Goal: Information Seeking & Learning: Check status

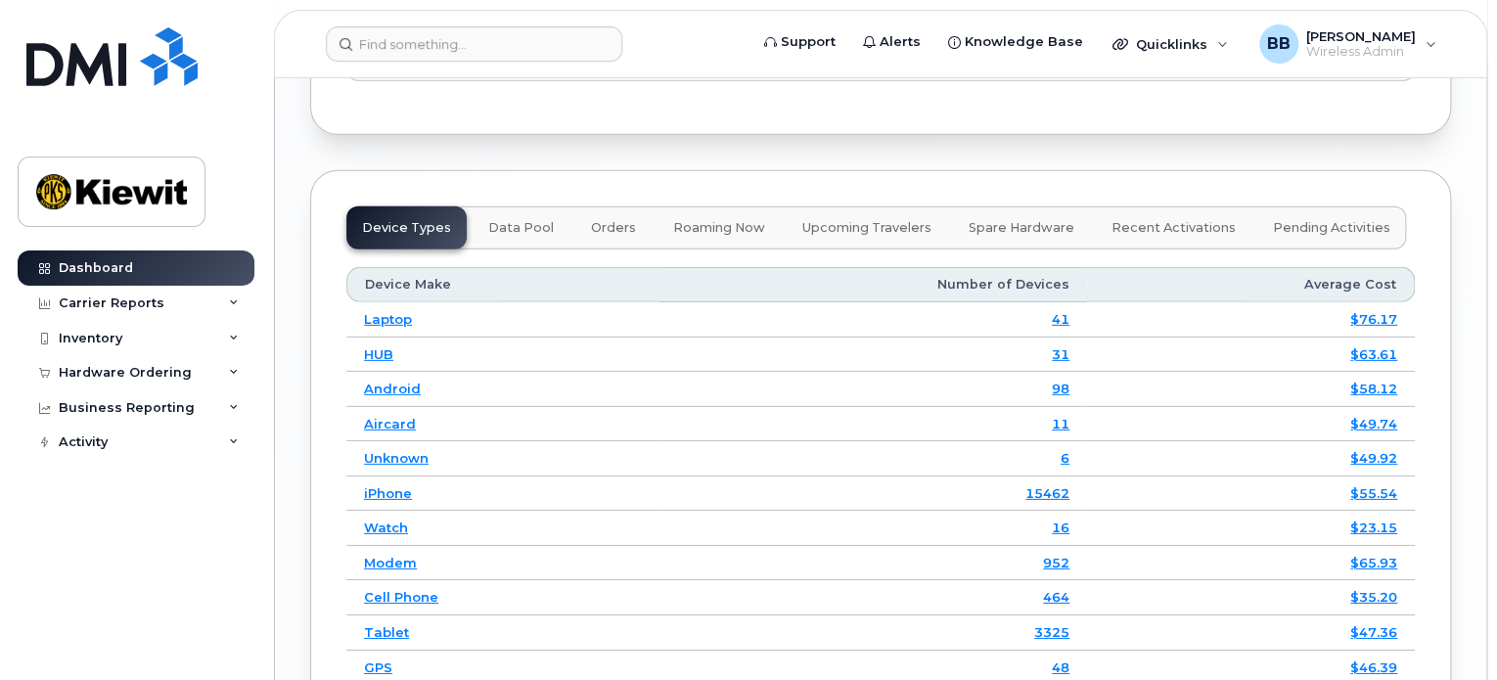
scroll to position [2869, 0]
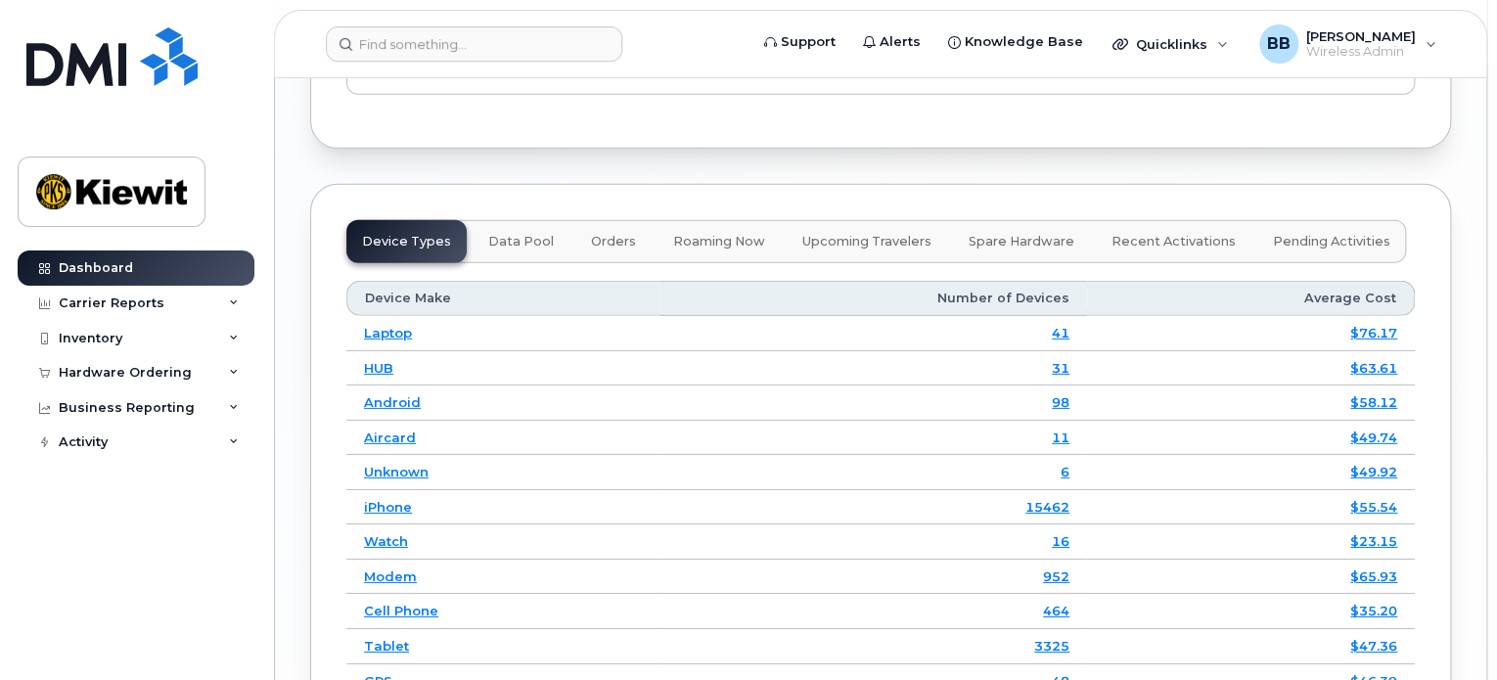
drag, startPoint x: 1493, startPoint y: 506, endPoint x: 1493, endPoint y: 532, distance: 26.4
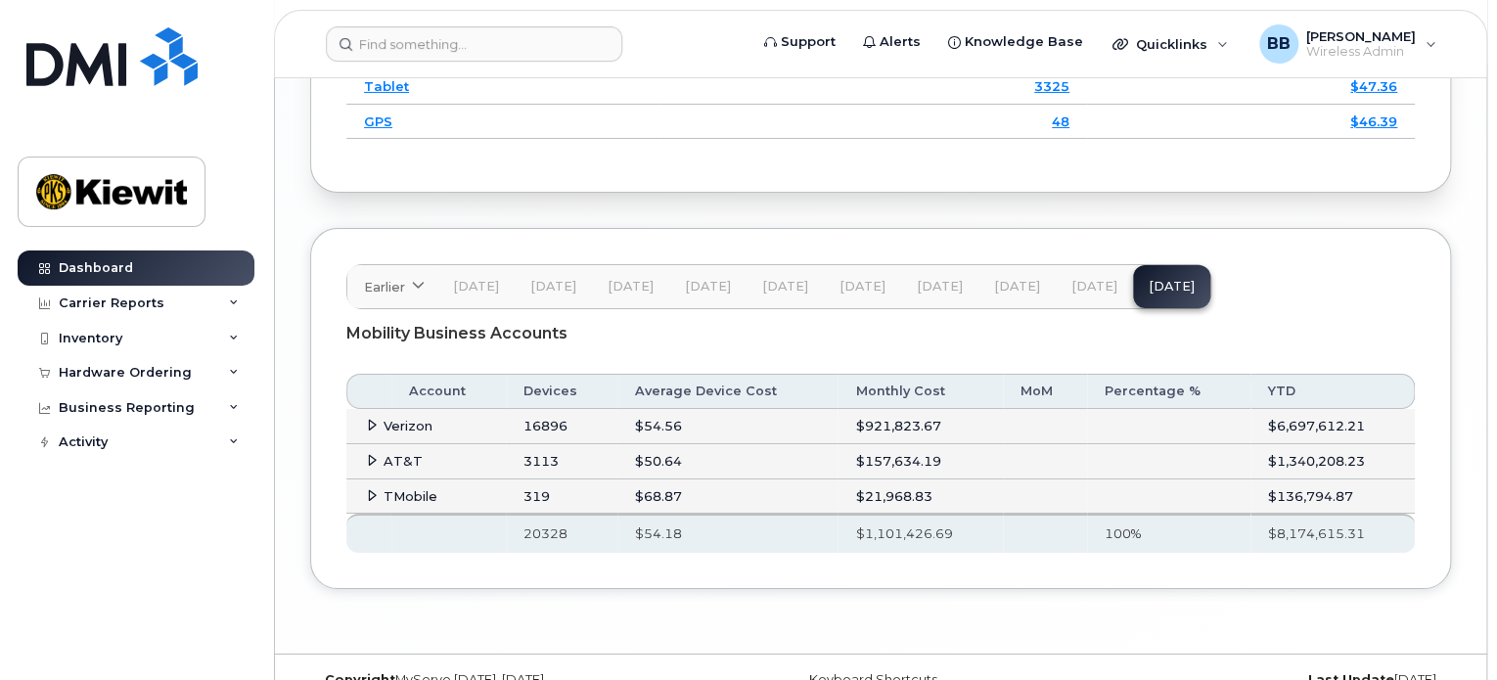
scroll to position [3452, 0]
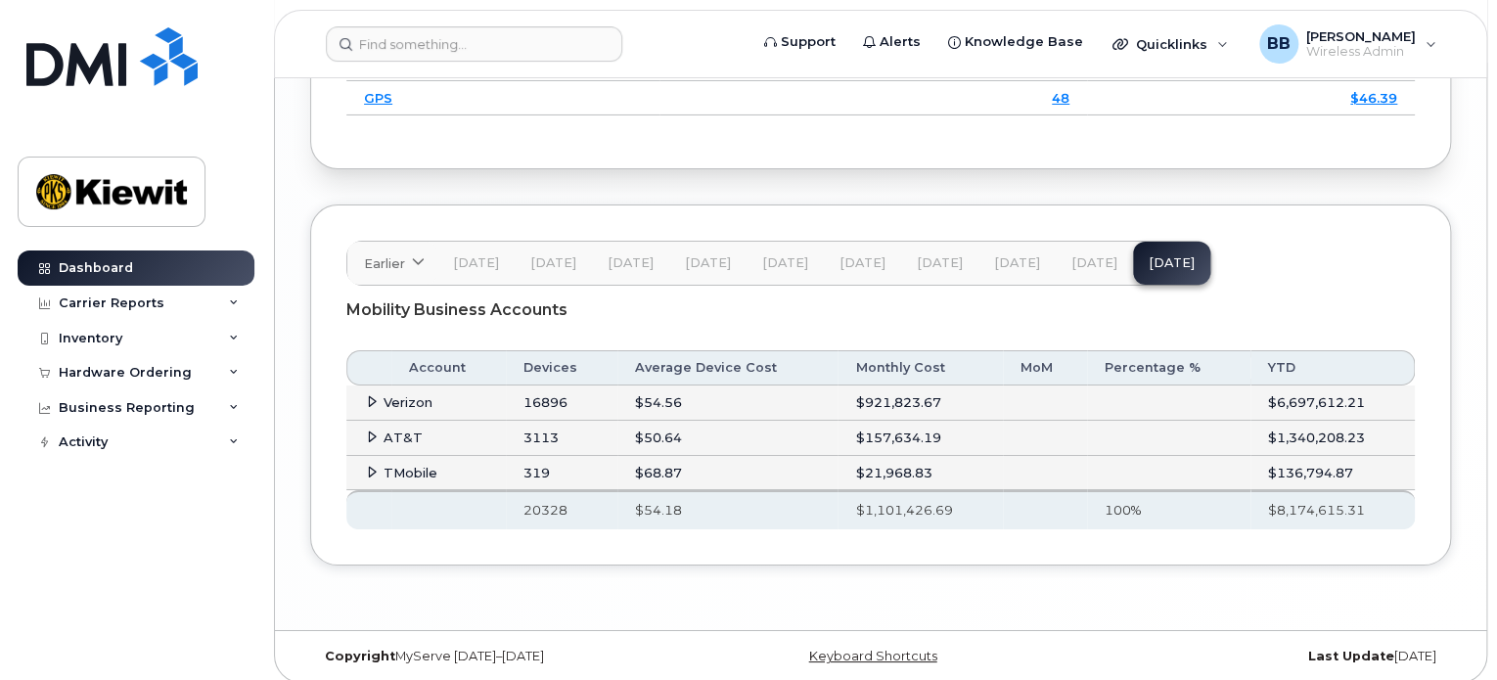
click at [366, 466] on icon at bounding box center [372, 472] width 13 height 13
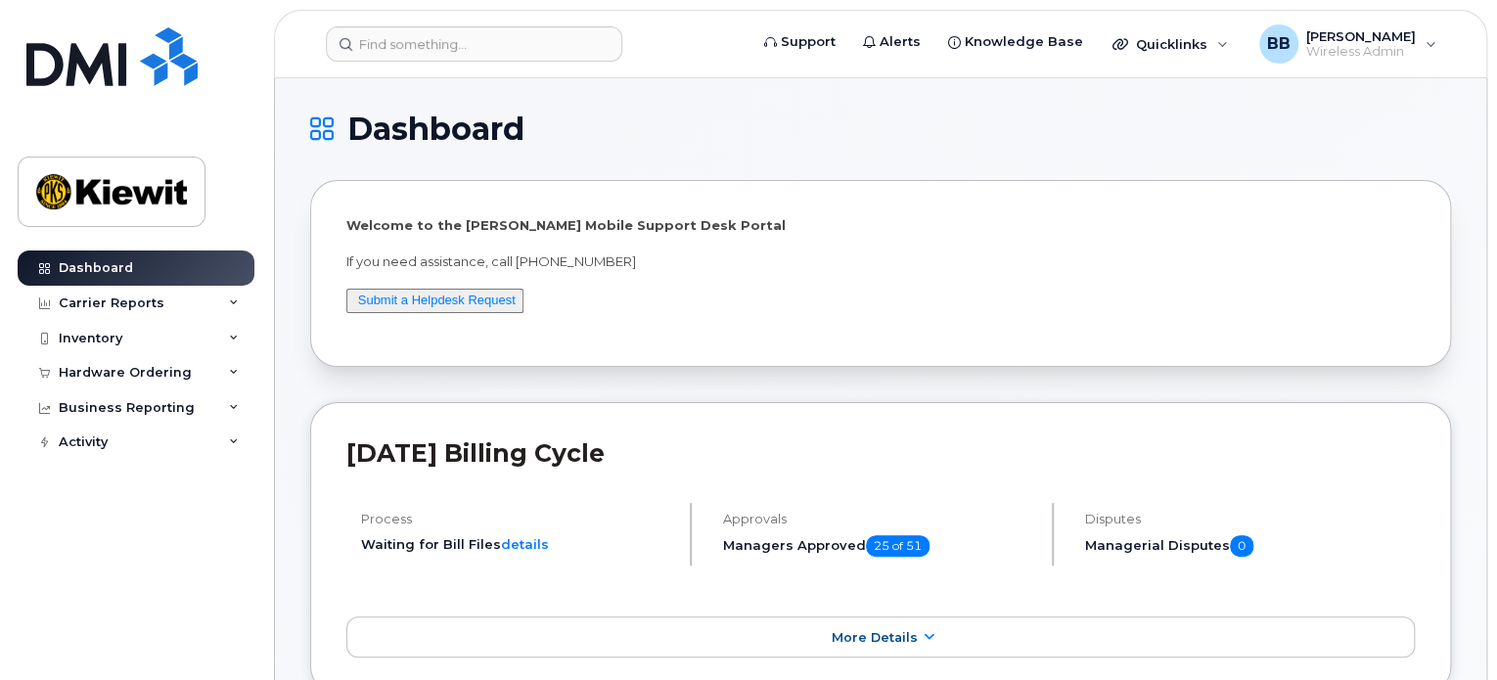
scroll to position [260, 0]
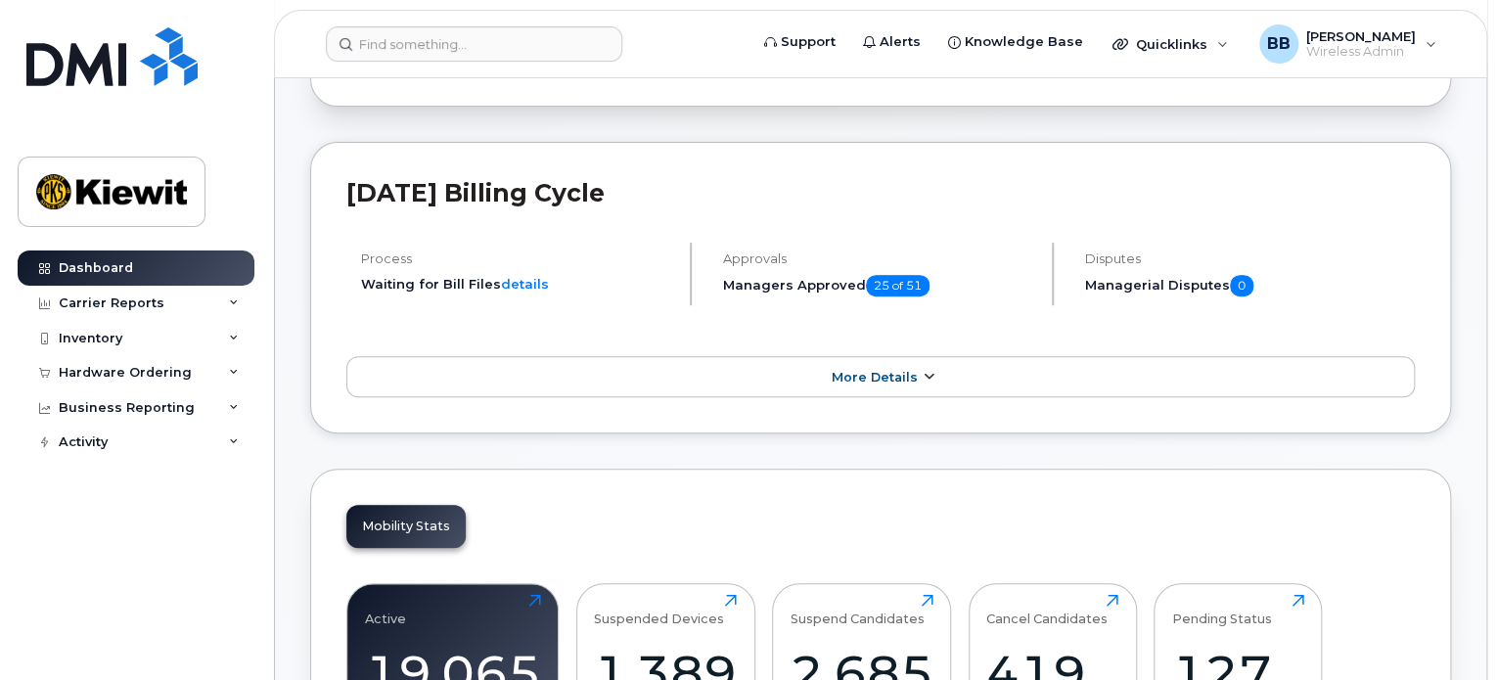
click at [867, 370] on span "More Details" at bounding box center [873, 377] width 86 height 15
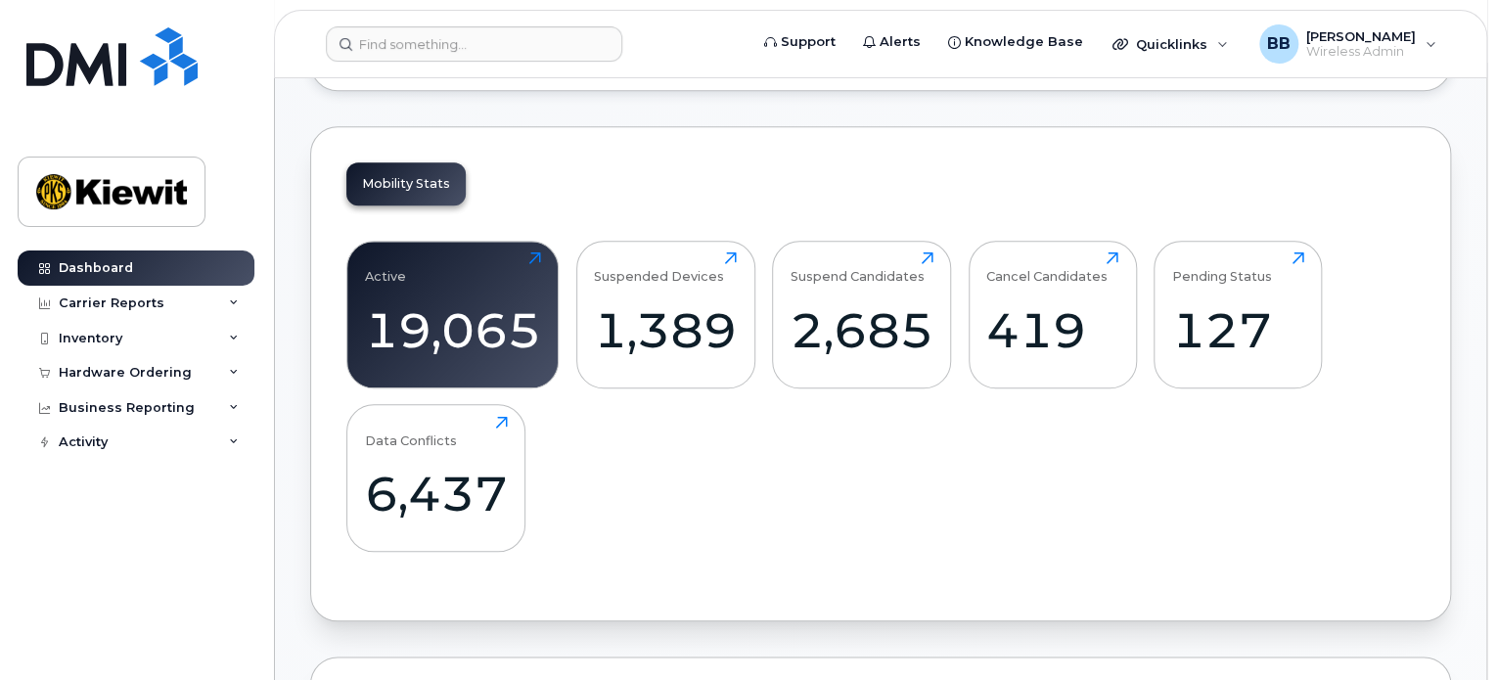
scroll to position [783, 0]
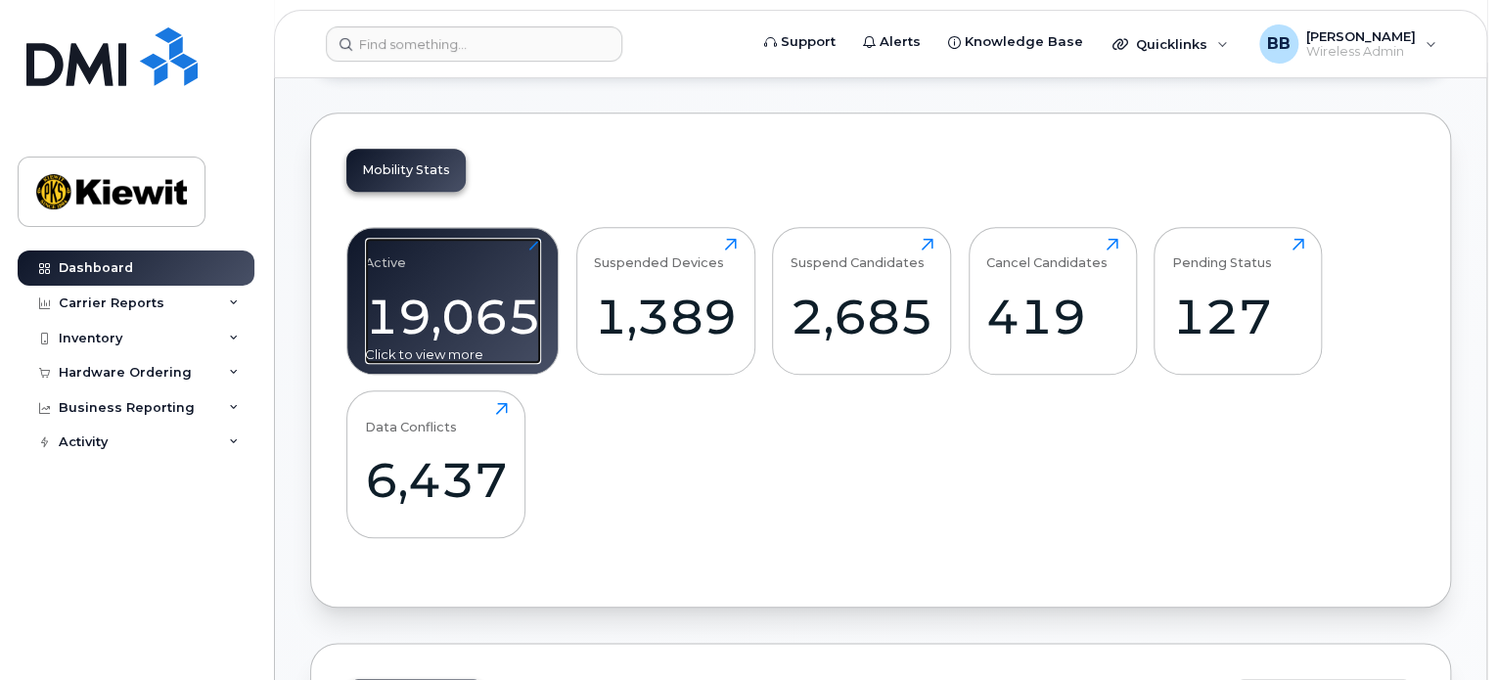
click at [495, 297] on div "19,065" at bounding box center [453, 317] width 176 height 58
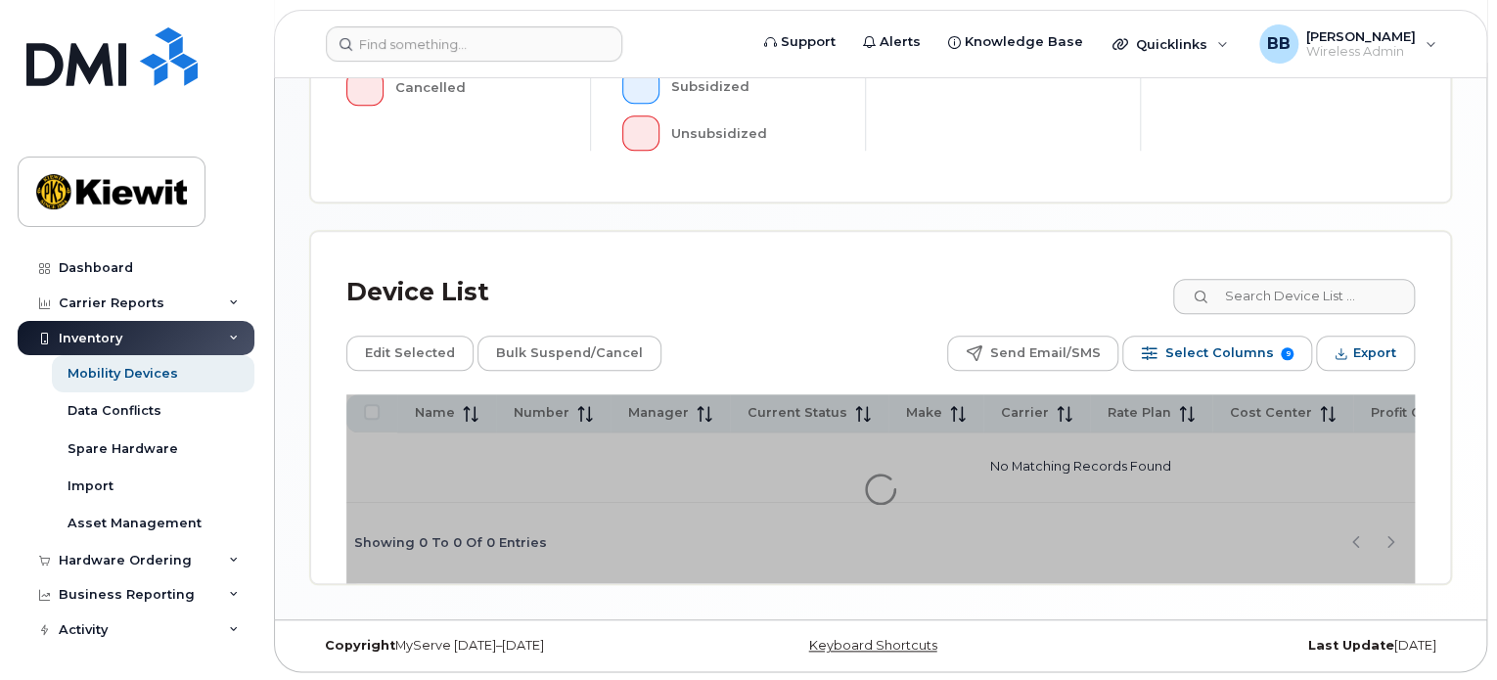
scroll to position [743, 0]
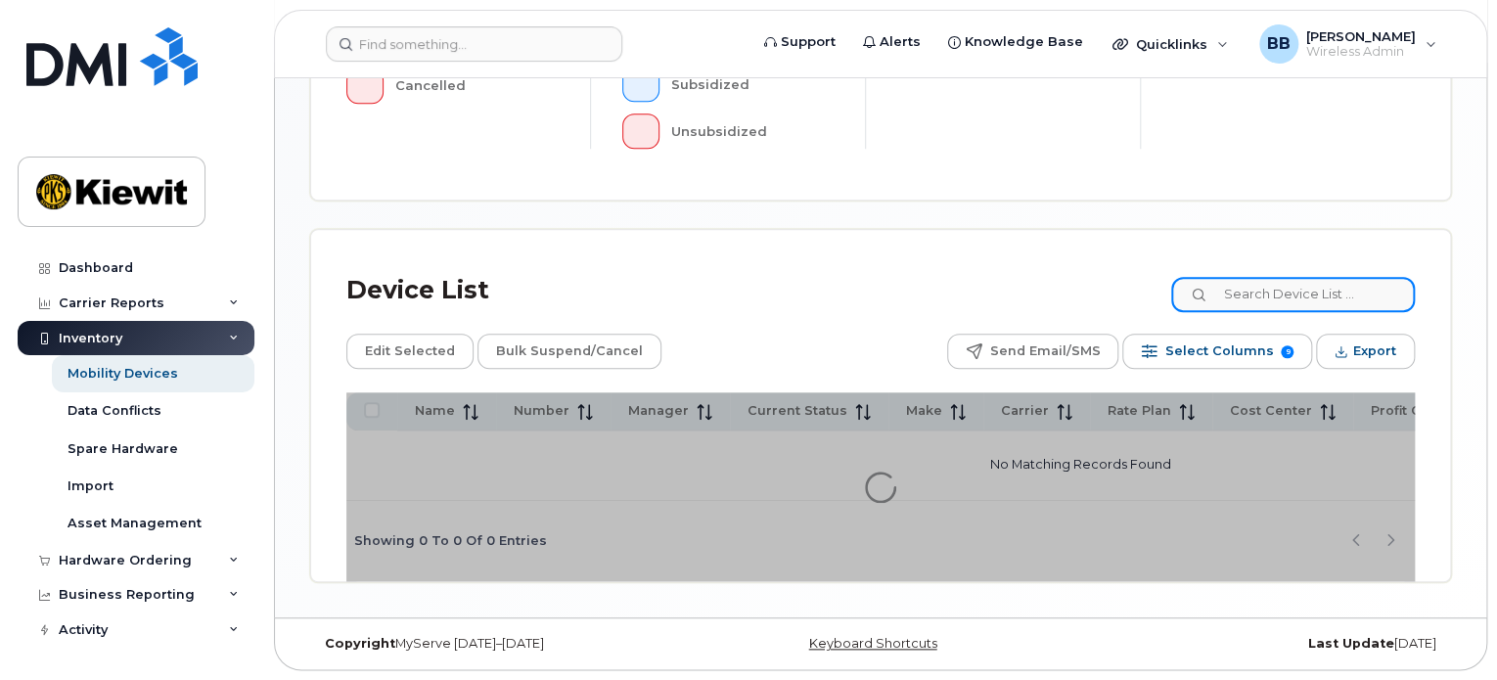
click at [1311, 303] on input at bounding box center [1293, 294] width 244 height 35
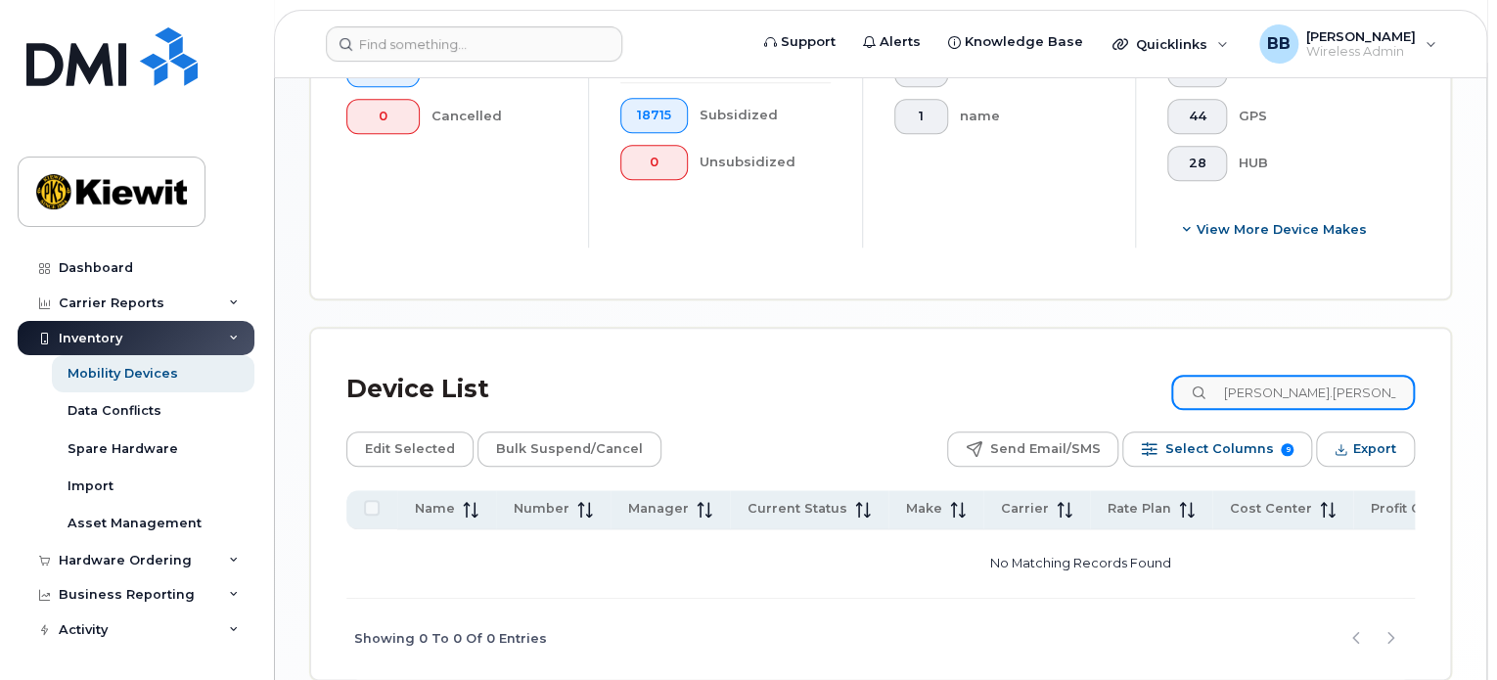
scroll to position [778, 0]
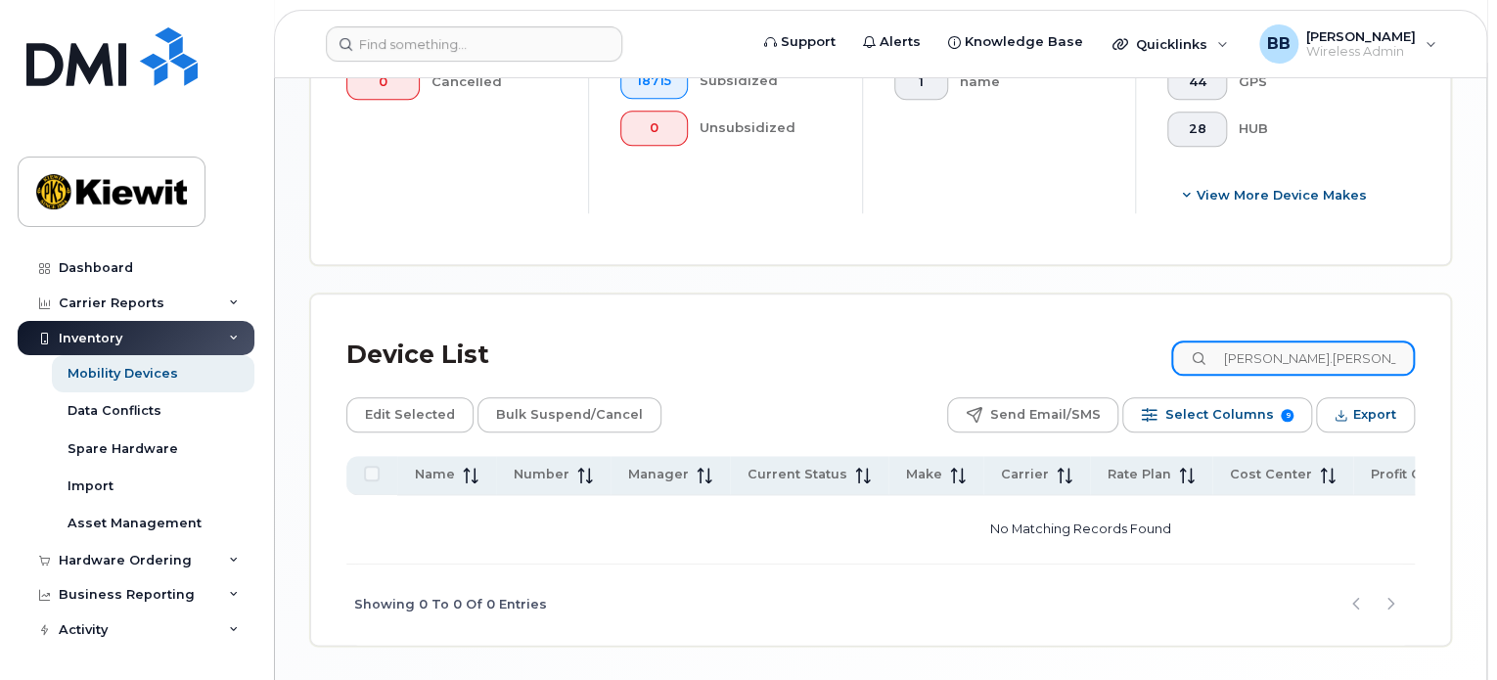
type input "brian.biller"
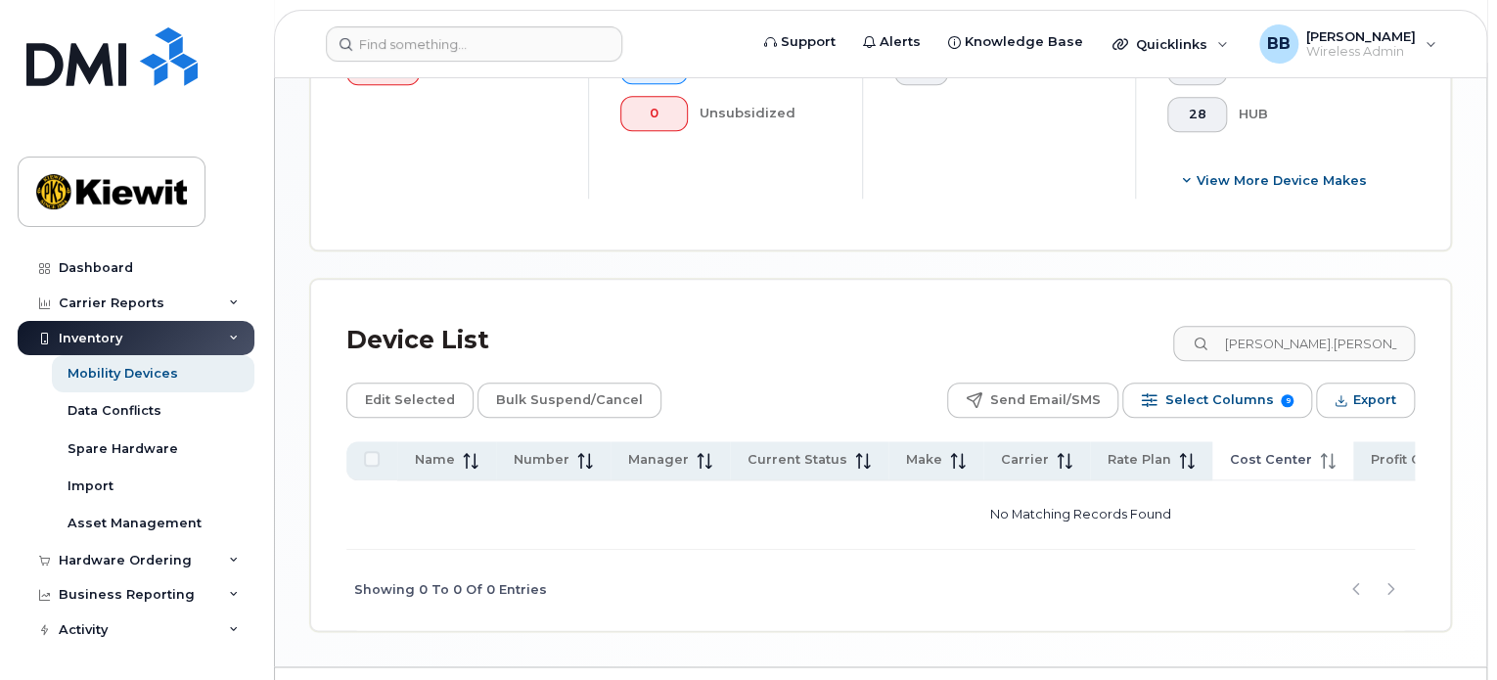
scroll to position [844, 0]
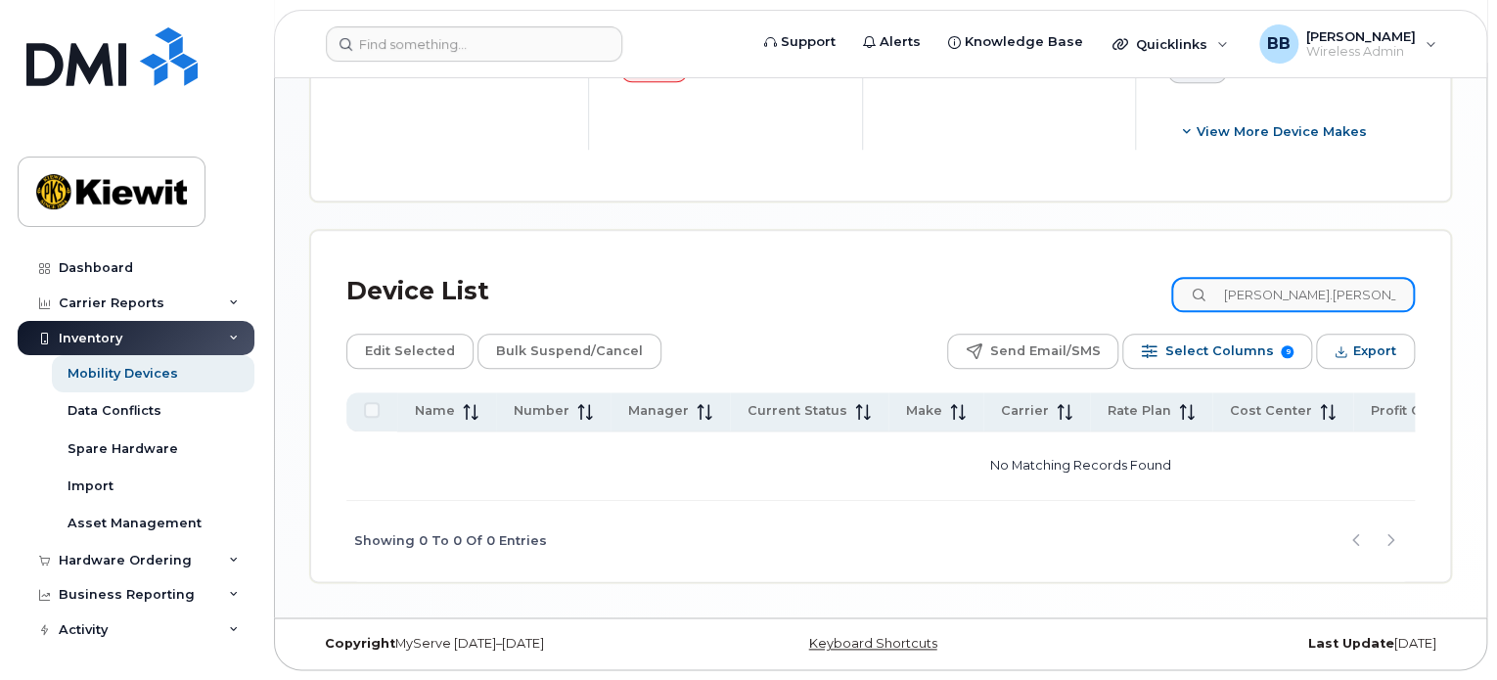
click at [1064, 330] on div "Device List brian.biller Edit Selected Bulk Suspend/Cancel Send Email/SMS Selec…" at bounding box center [880, 424] width 1068 height 316
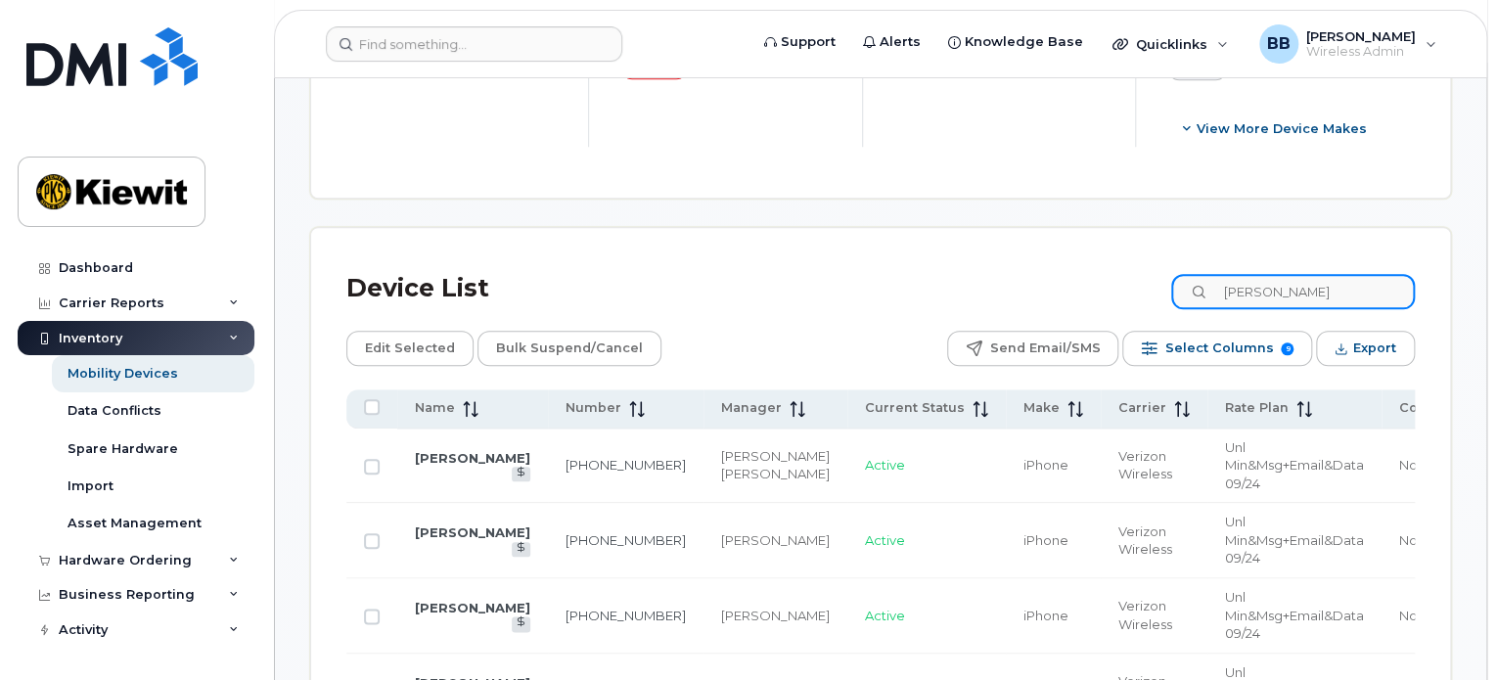
type input "brian biller"
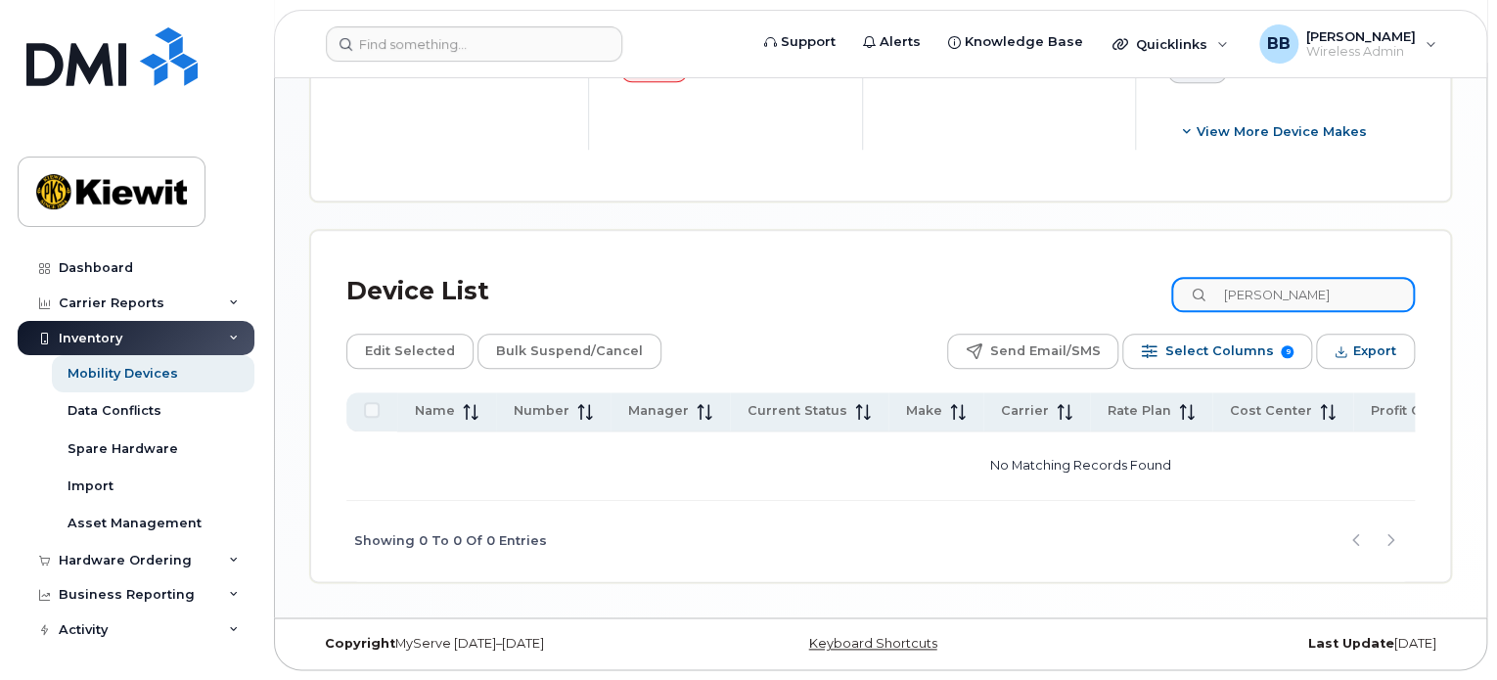
drag, startPoint x: 1323, startPoint y: 289, endPoint x: 925, endPoint y: 330, distance: 400.2
click at [925, 330] on div "Device List brian biller Edit Selected Bulk Suspend/Cancel Send Email/SMS Selec…" at bounding box center [880, 424] width 1068 height 316
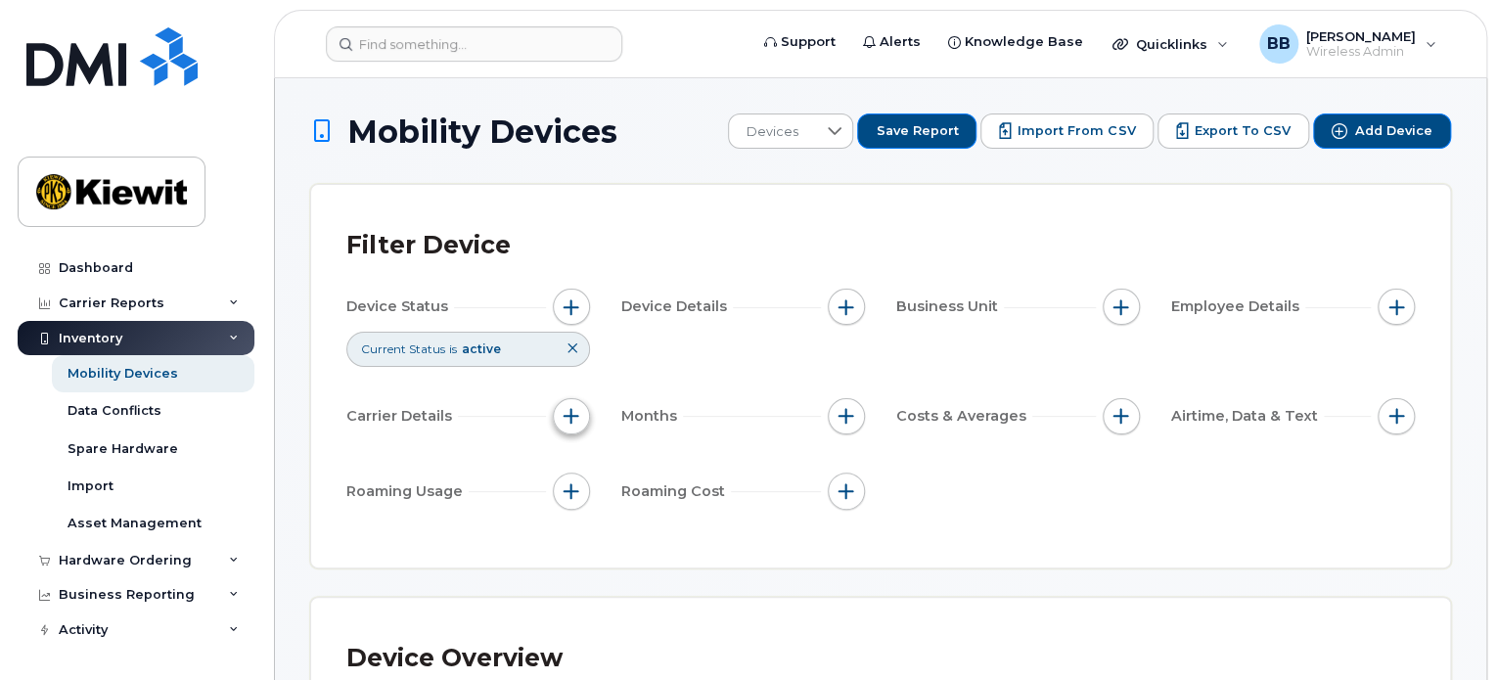
click at [573, 411] on span "button" at bounding box center [571, 416] width 16 height 16
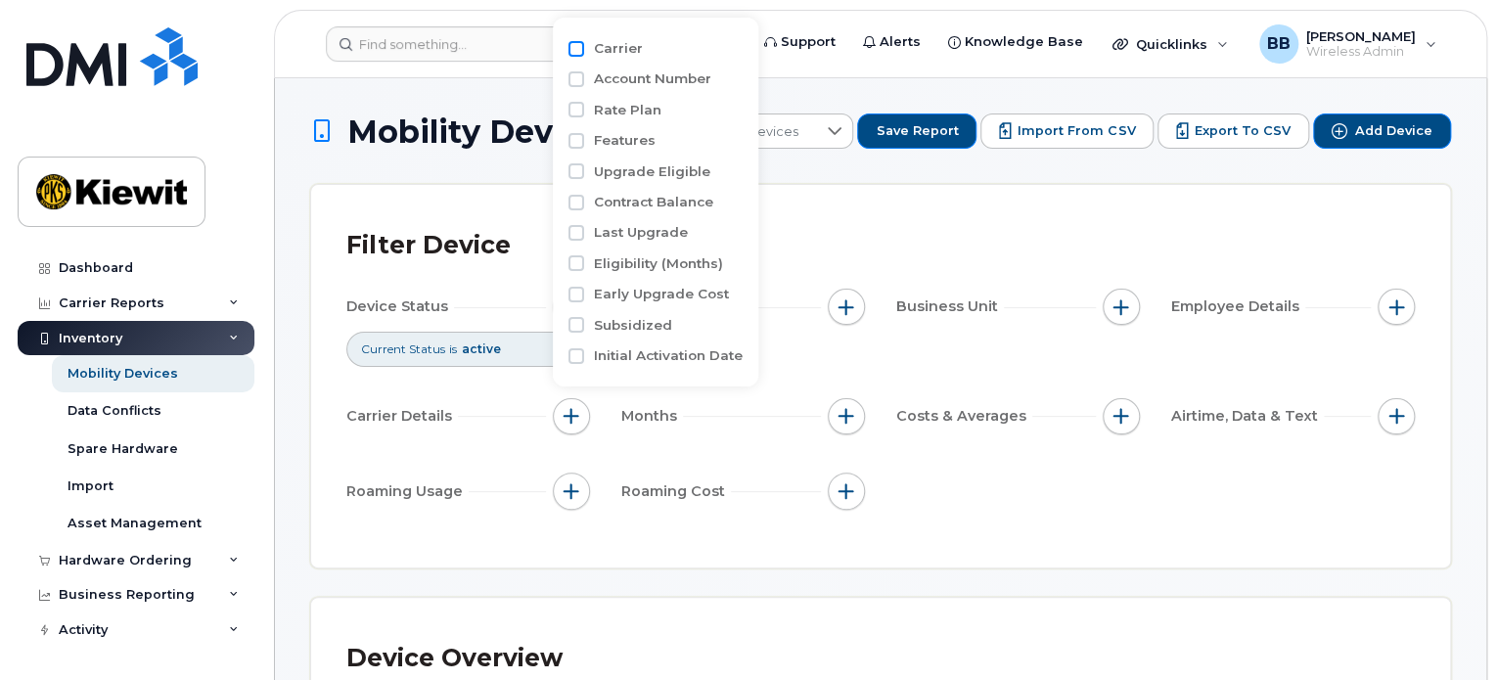
click at [572, 44] on input "Carrier" at bounding box center [576, 49] width 16 height 16
checkbox input "true"
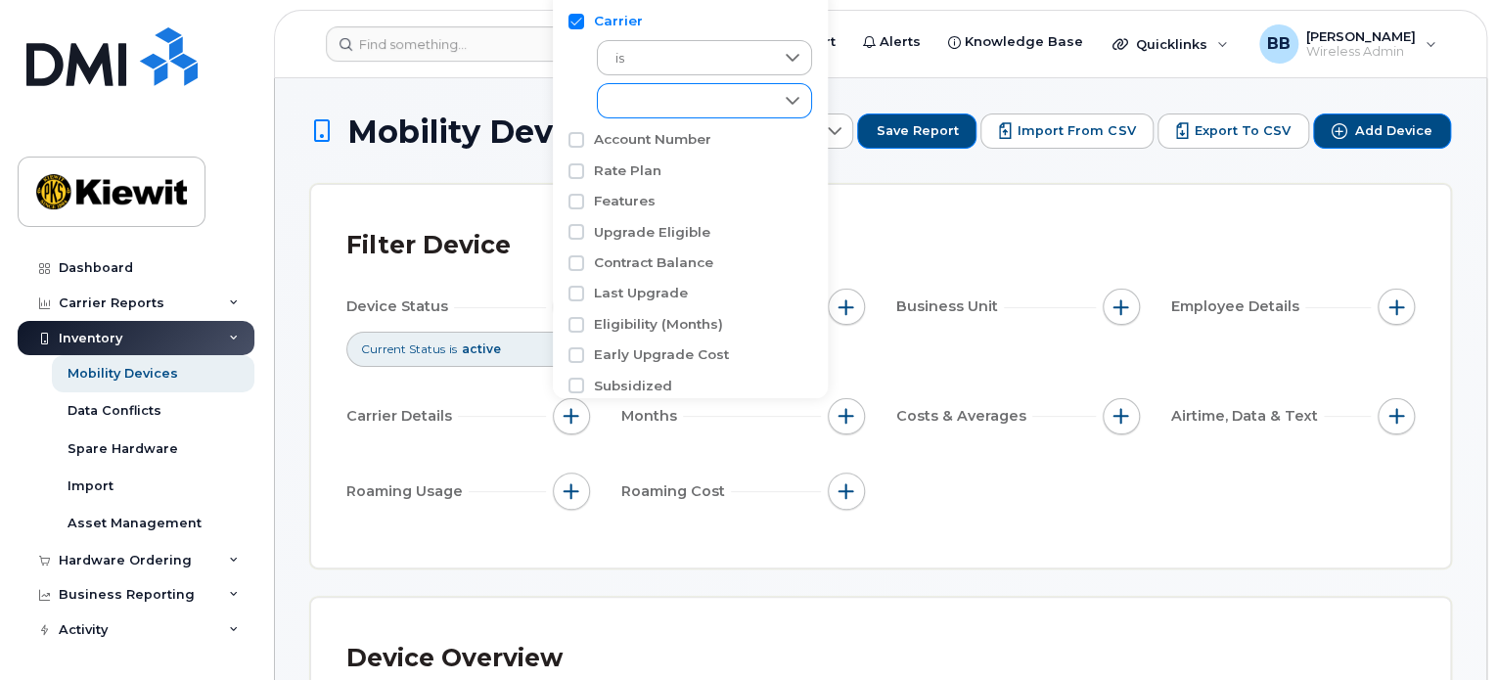
click at [779, 105] on div at bounding box center [792, 100] width 37 height 33
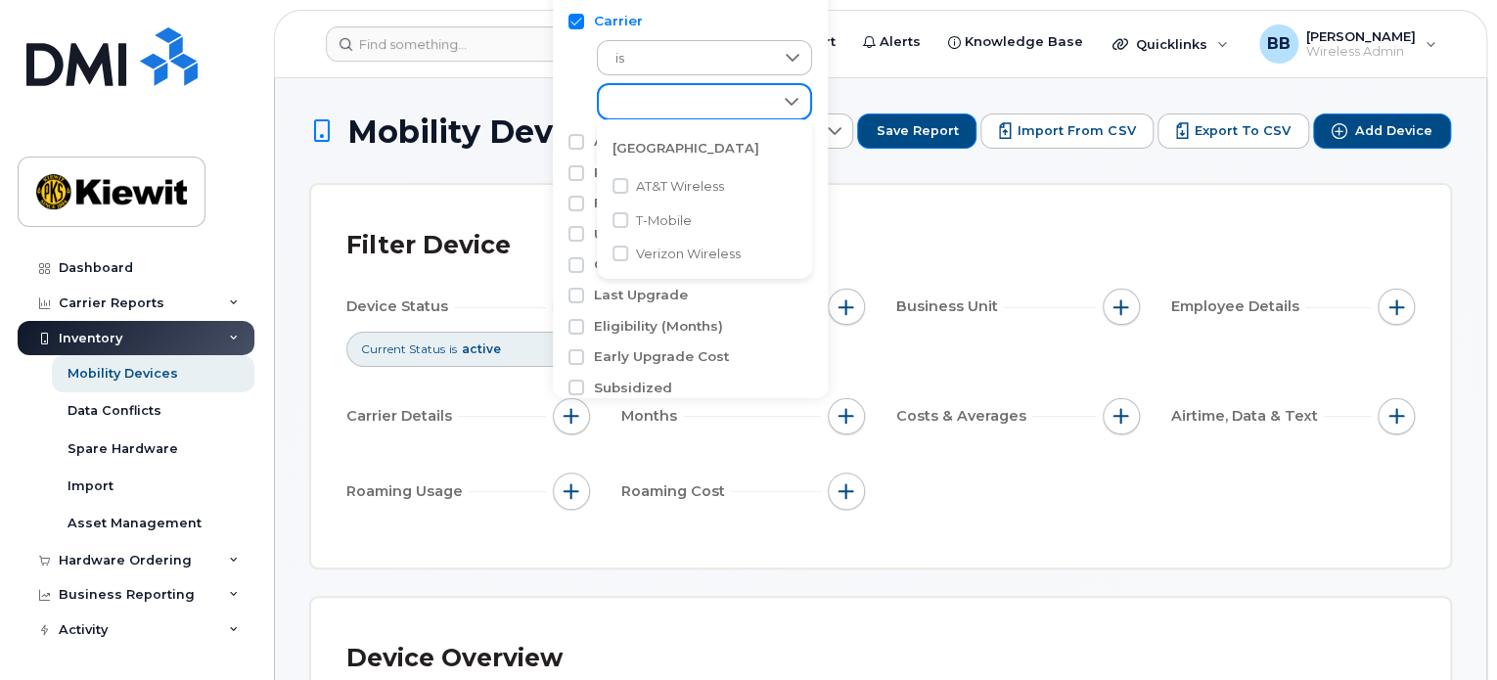
scroll to position [10, 81]
click at [622, 218] on input "T-Mobile" at bounding box center [620, 220] width 16 height 16
checkbox input "true"
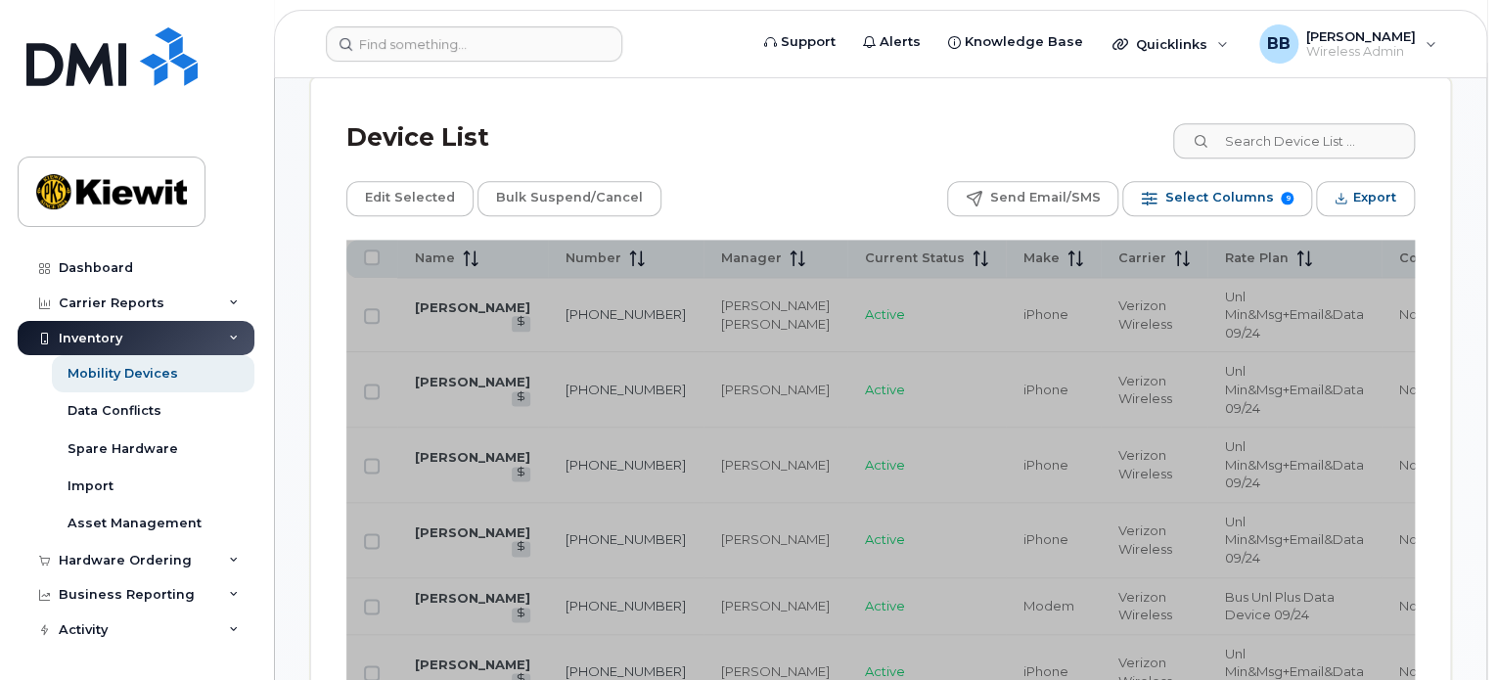
scroll to position [1043, 0]
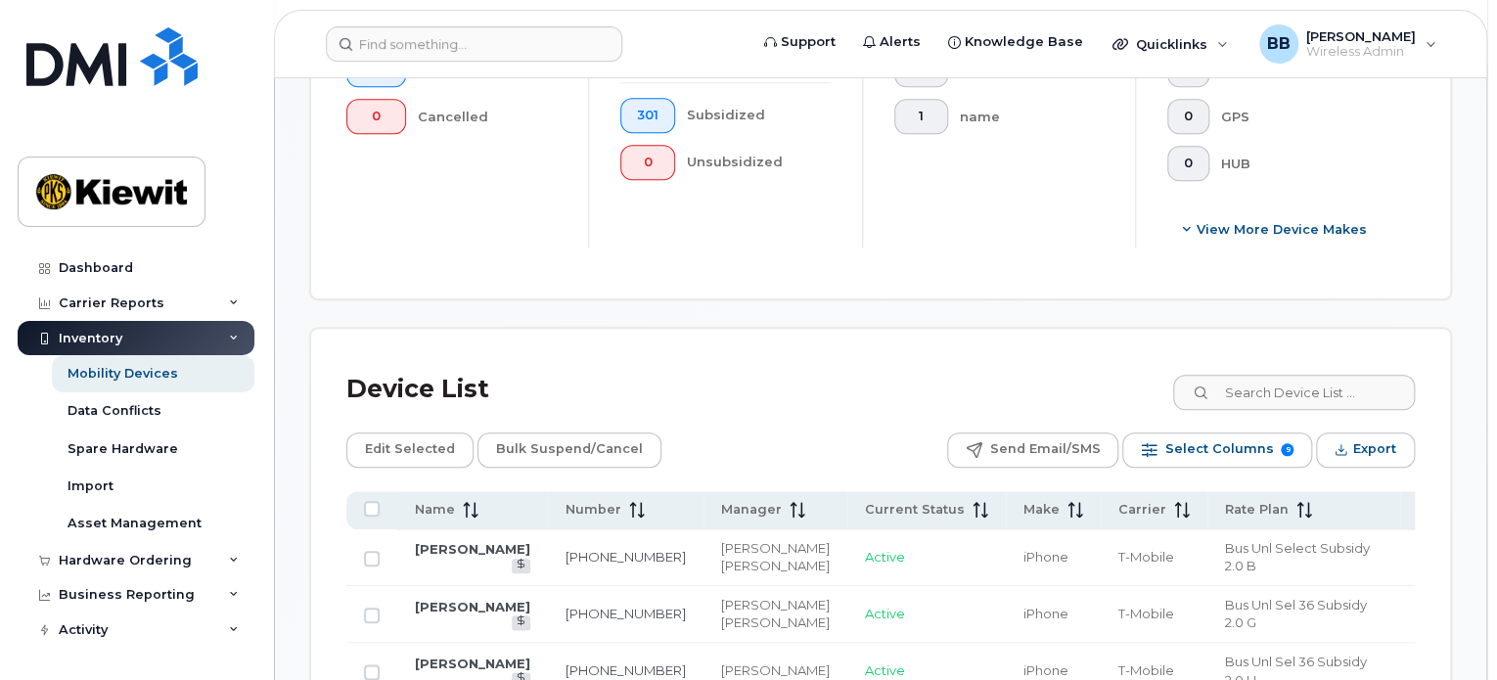
scroll to position [779, 0]
click at [1281, 403] on input at bounding box center [1293, 391] width 244 height 35
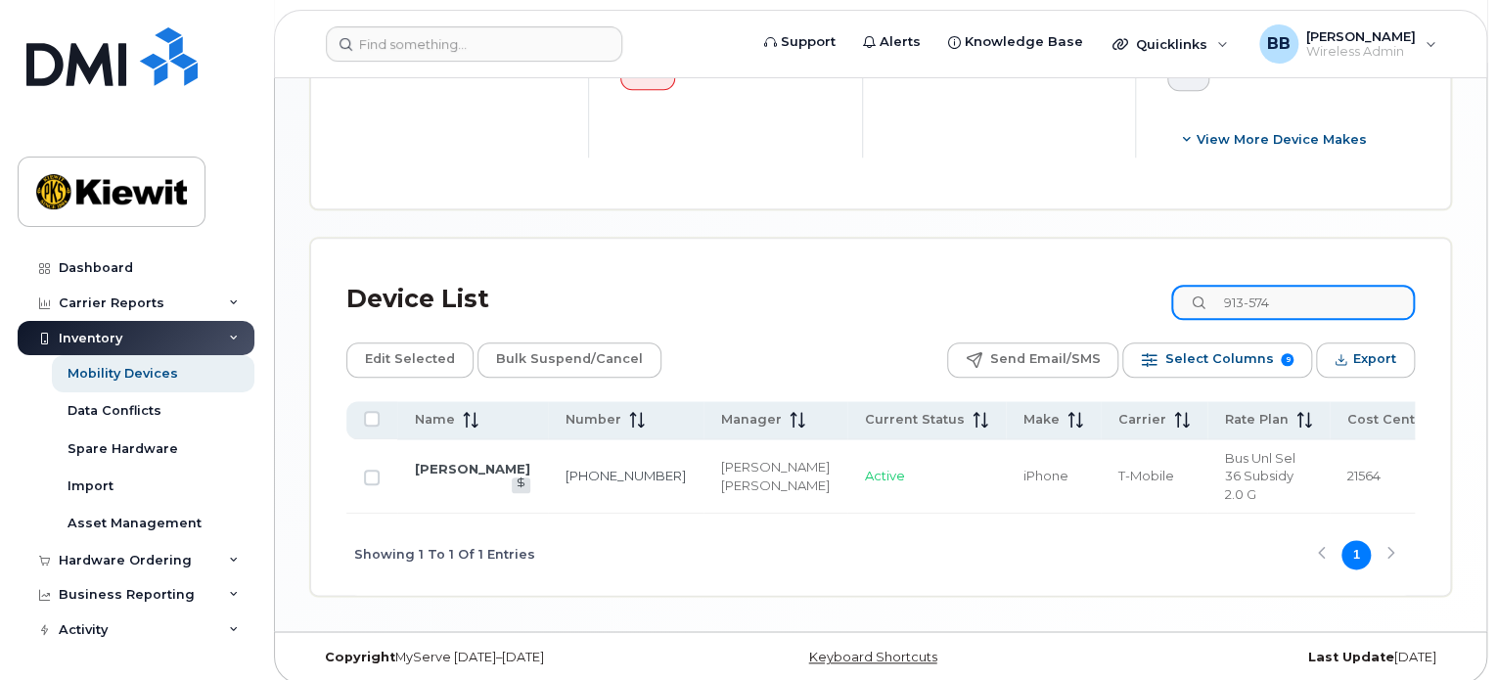
scroll to position [902, 0]
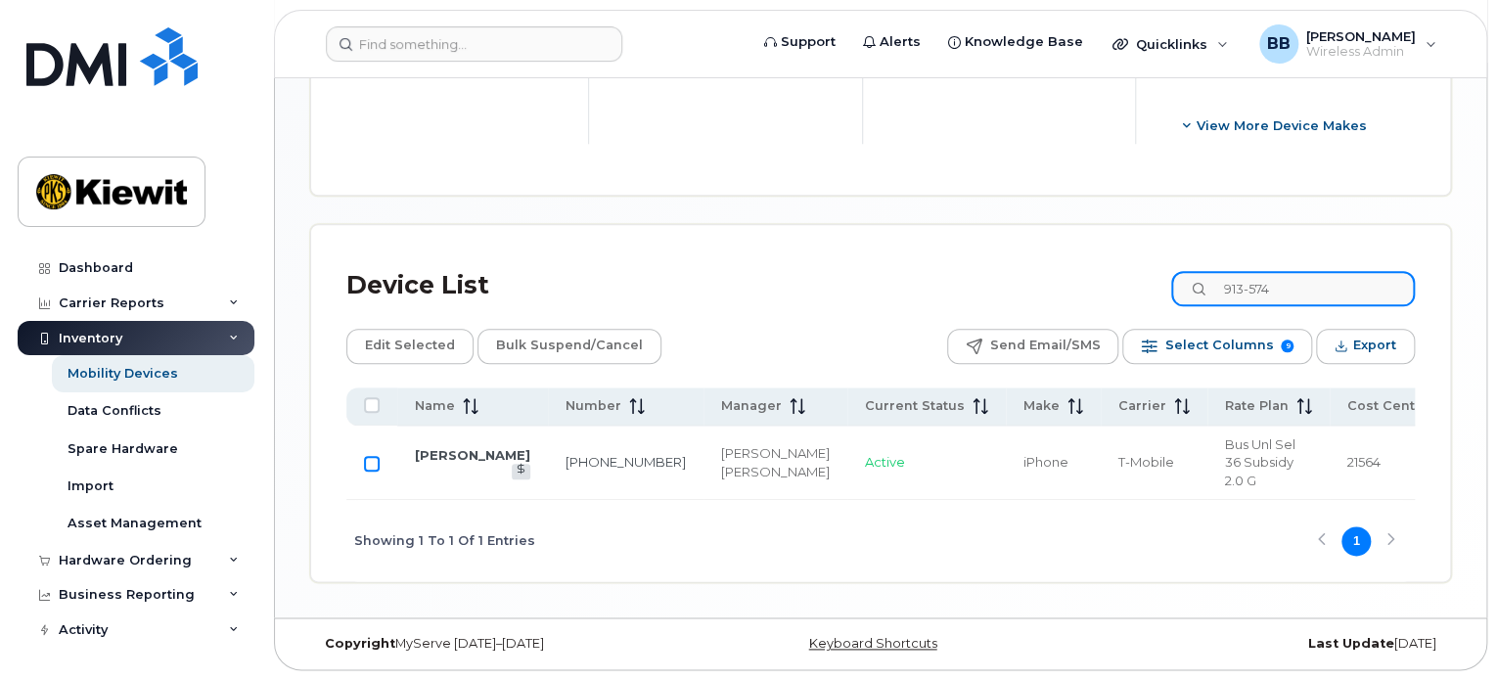
type input "913-574"
click at [370, 456] on input "Row Unselected" at bounding box center [372, 464] width 16 height 16
checkbox input "true"
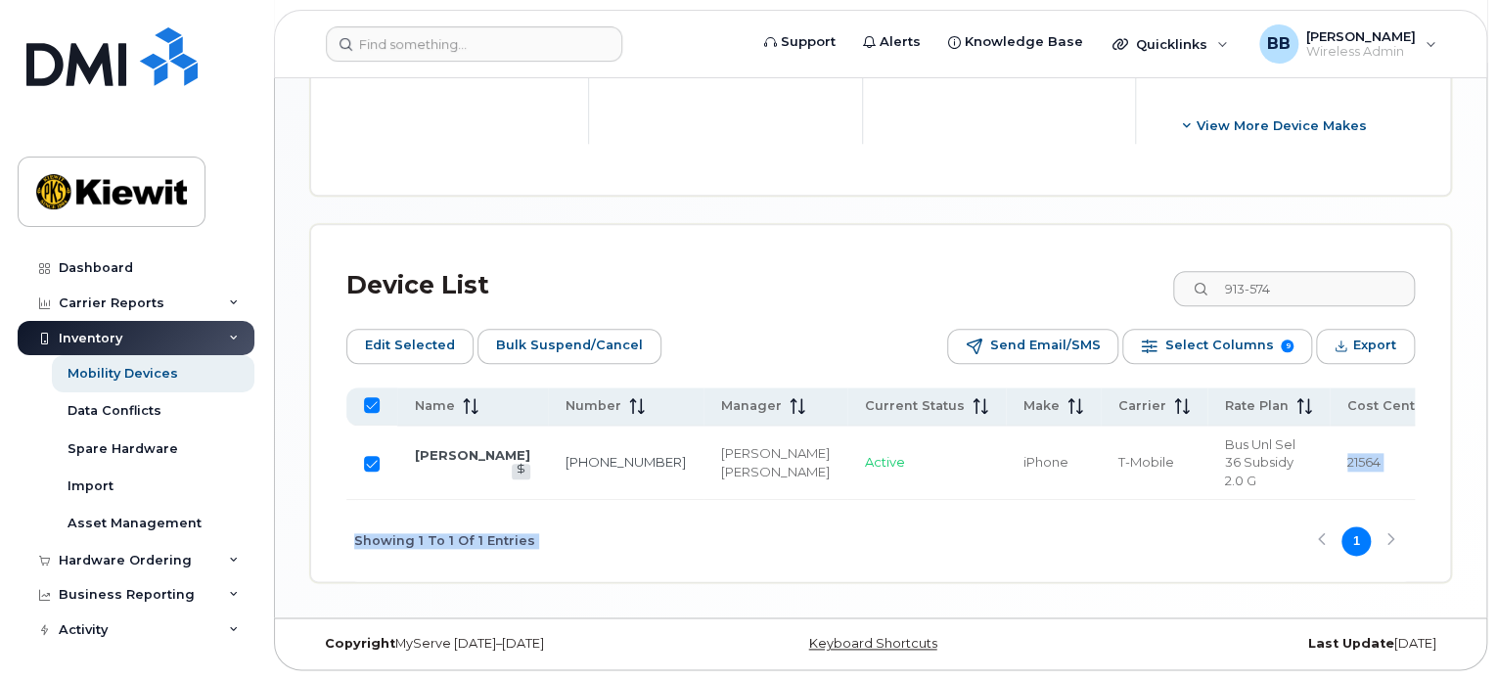
drag, startPoint x: 1013, startPoint y: 501, endPoint x: 1164, endPoint y: 487, distance: 151.3
click at [1164, 487] on div "Name Number Manager Current Status Make Carrier Rate Plan Cost Center Profit Ce…" at bounding box center [880, 484] width 1068 height 195
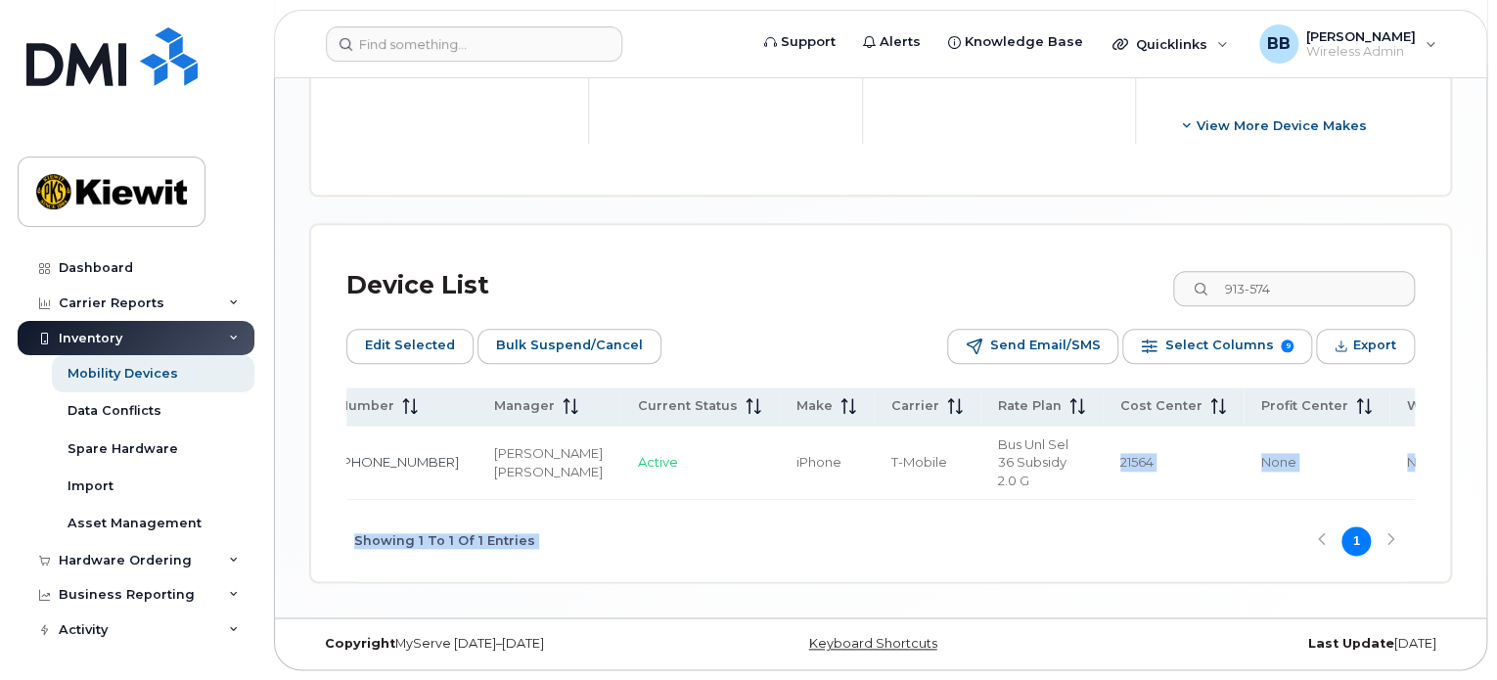
scroll to position [0, 358]
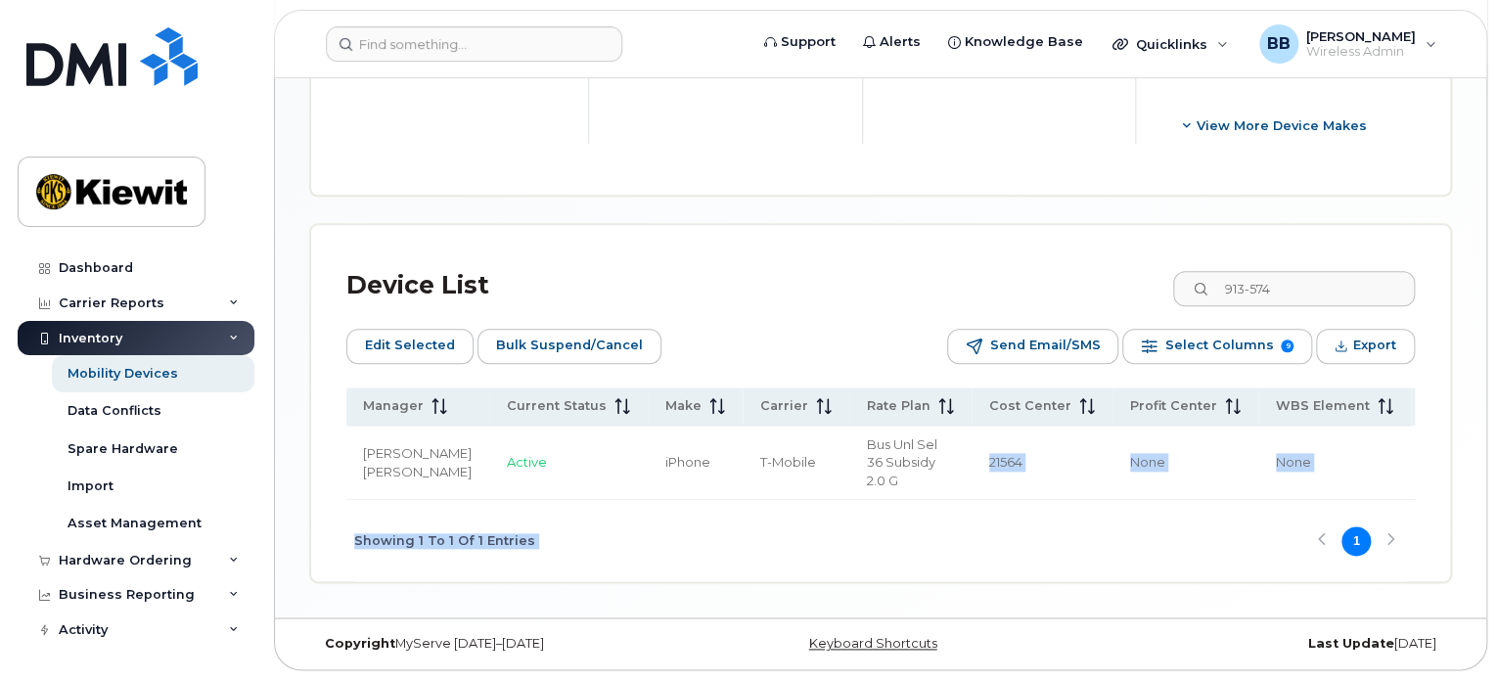
click at [1410, 476] on td "1031 None" at bounding box center [1491, 462] width 163 height 75
click at [904, 515] on div "Showing 1 To 1 Of 1 Entries 1" at bounding box center [880, 540] width 1068 height 81
click at [1358, 543] on button "1" at bounding box center [1355, 540] width 29 height 29
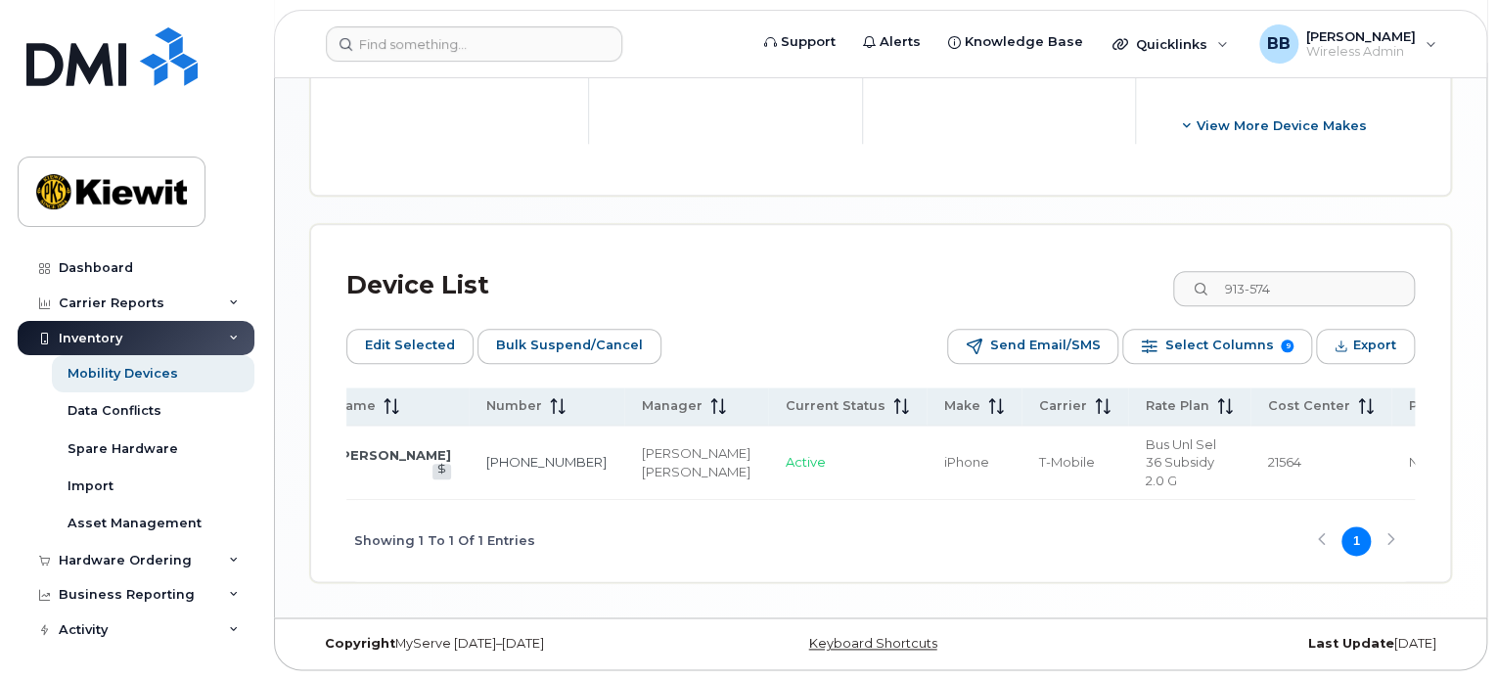
scroll to position [0, 0]
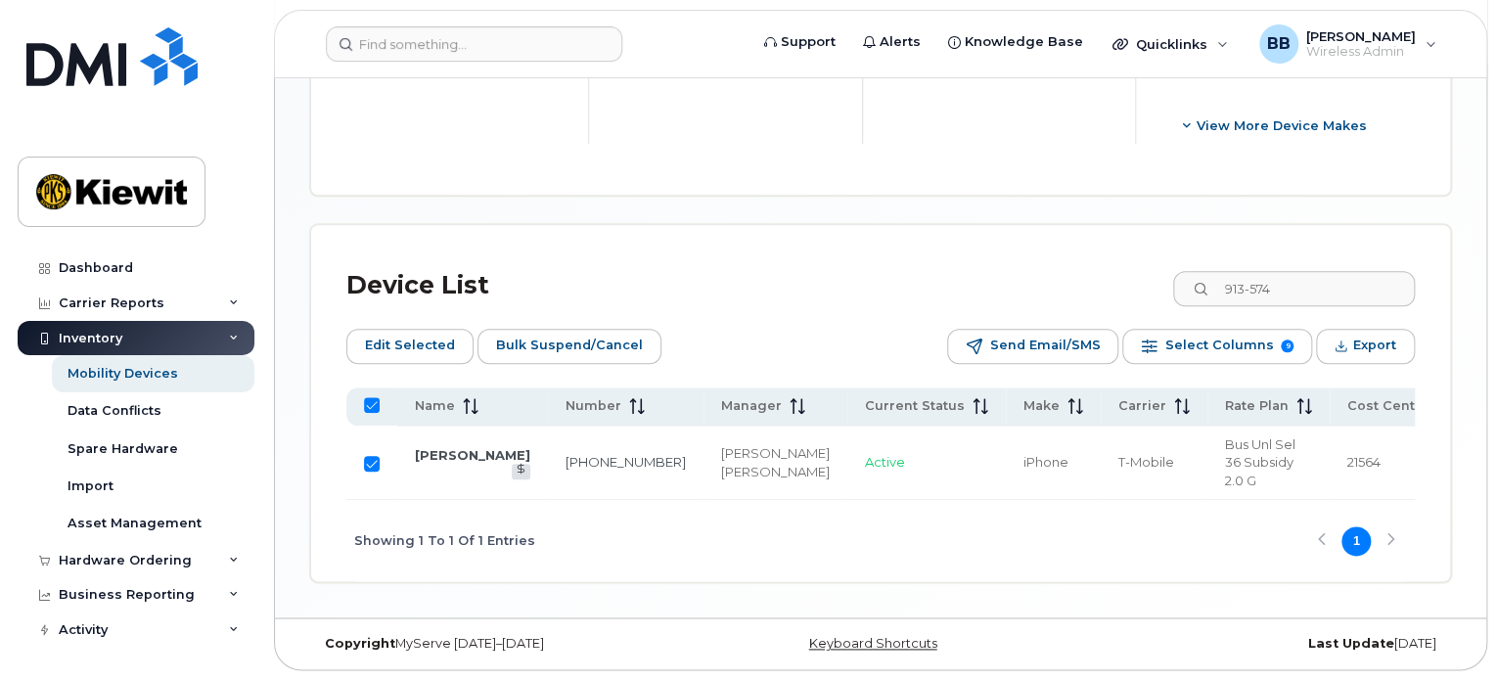
click at [368, 397] on input "All items selected" at bounding box center [372, 405] width 16 height 16
checkbox input "false"
click at [515, 464] on icon at bounding box center [520, 469] width 11 height 11
